Goal: Task Accomplishment & Management: Manage account settings

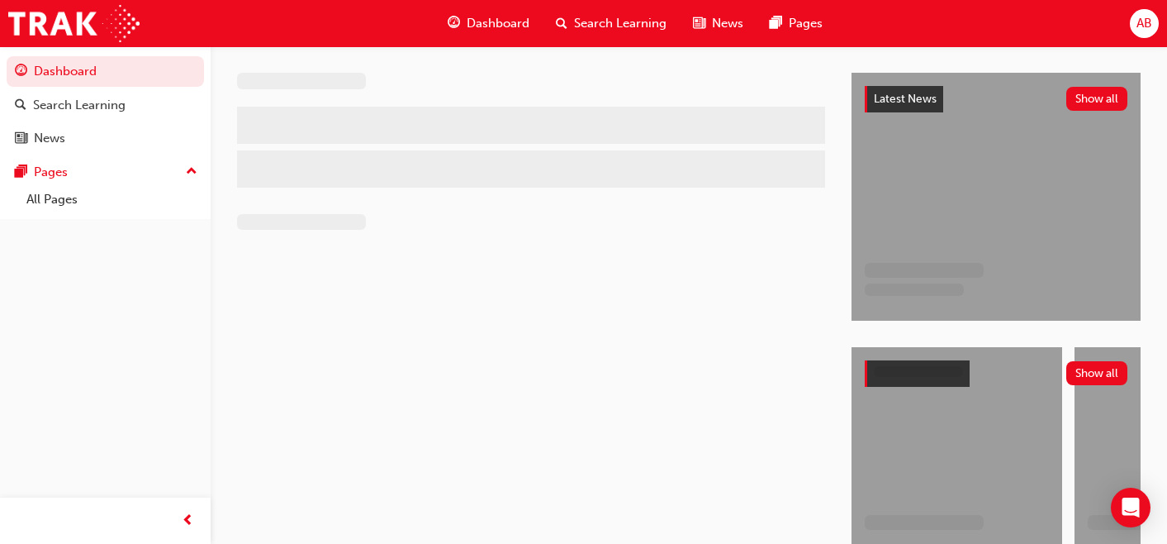
click at [1147, 21] on span "AB" at bounding box center [1145, 23] width 16 height 19
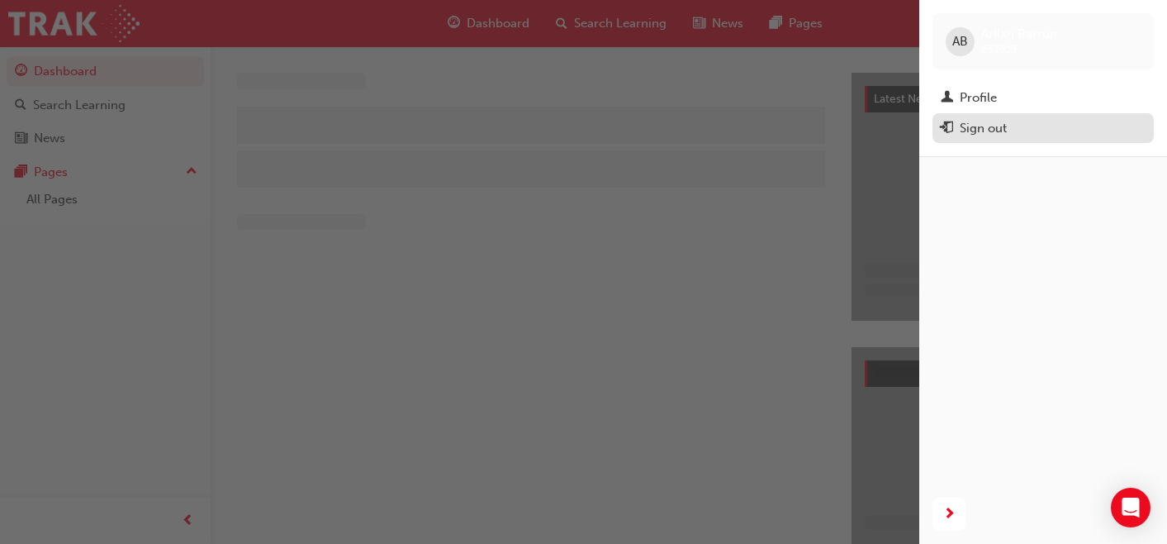
click at [995, 126] on div "Sign out" at bounding box center [983, 128] width 47 height 19
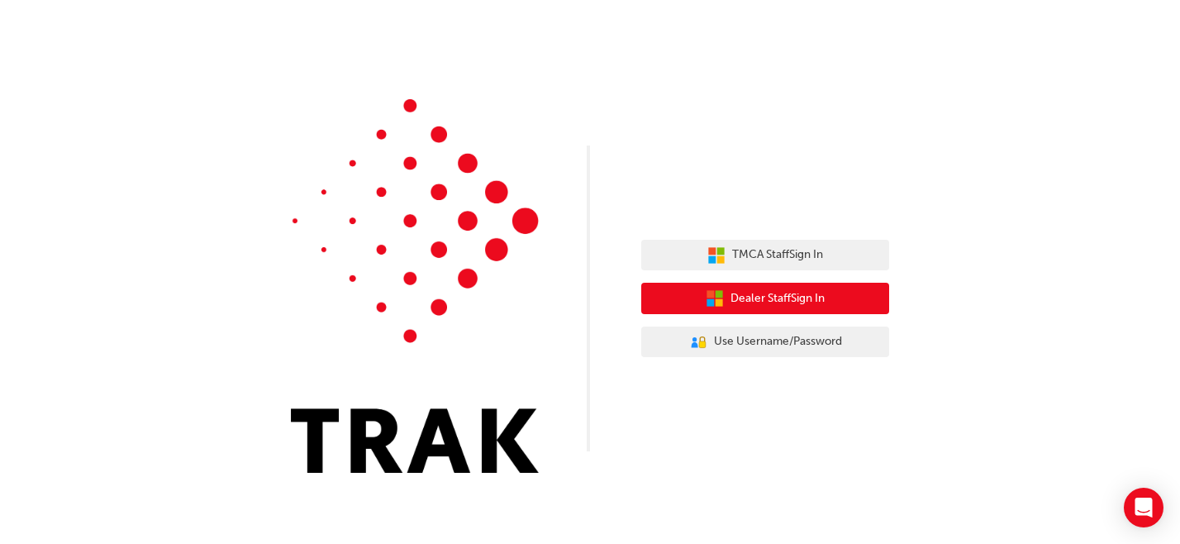
click at [760, 302] on span "Dealer Staff Sign In" at bounding box center [777, 298] width 94 height 19
